Goal: Task Accomplishment & Management: Use online tool/utility

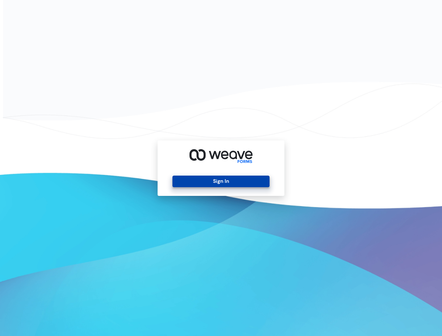
click at [213, 179] on button "Sign In" at bounding box center [220, 182] width 97 height 12
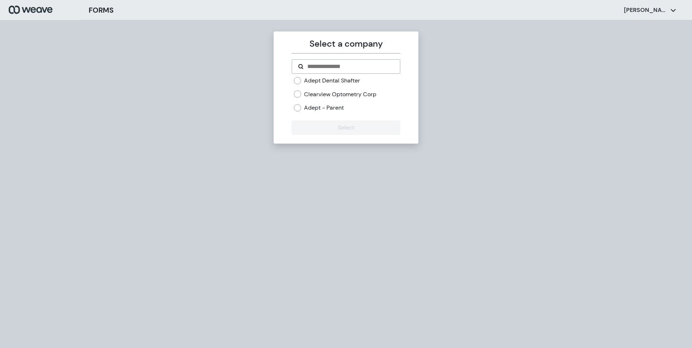
click at [329, 79] on label "Adept Dental Shafter" at bounding box center [332, 81] width 56 height 8
click at [323, 124] on button "Select" at bounding box center [346, 128] width 108 height 14
